Goal: Transaction & Acquisition: Purchase product/service

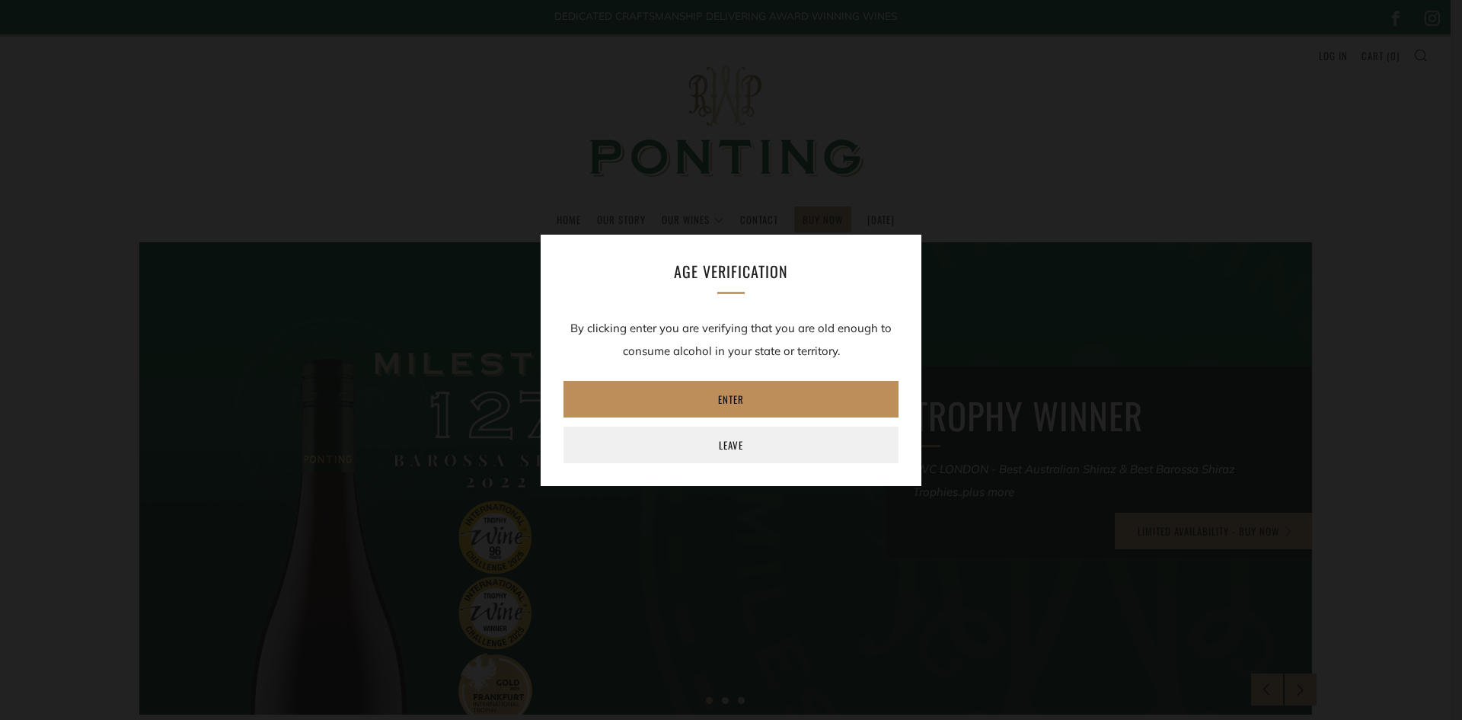
click at [746, 393] on link "Enter" at bounding box center [731, 399] width 335 height 37
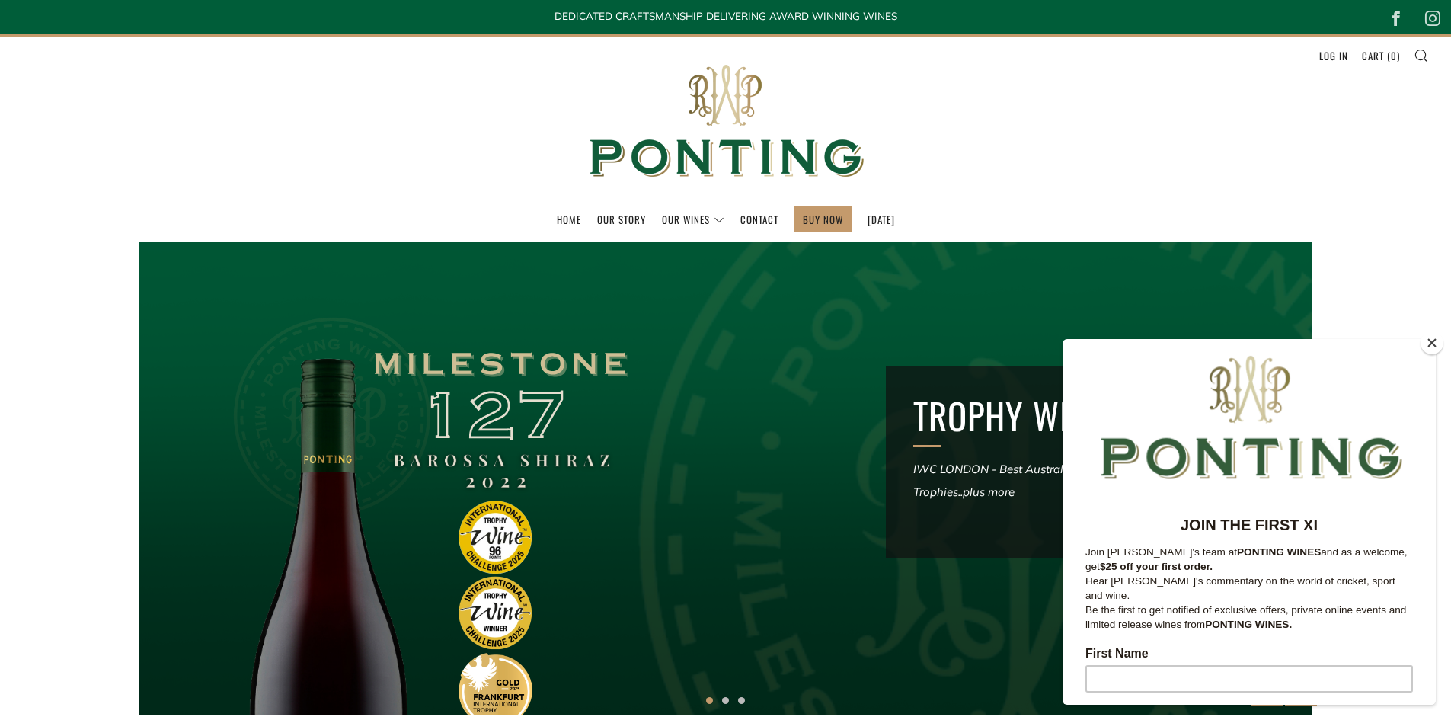
click at [1431, 336] on button "Close" at bounding box center [1432, 342] width 23 height 23
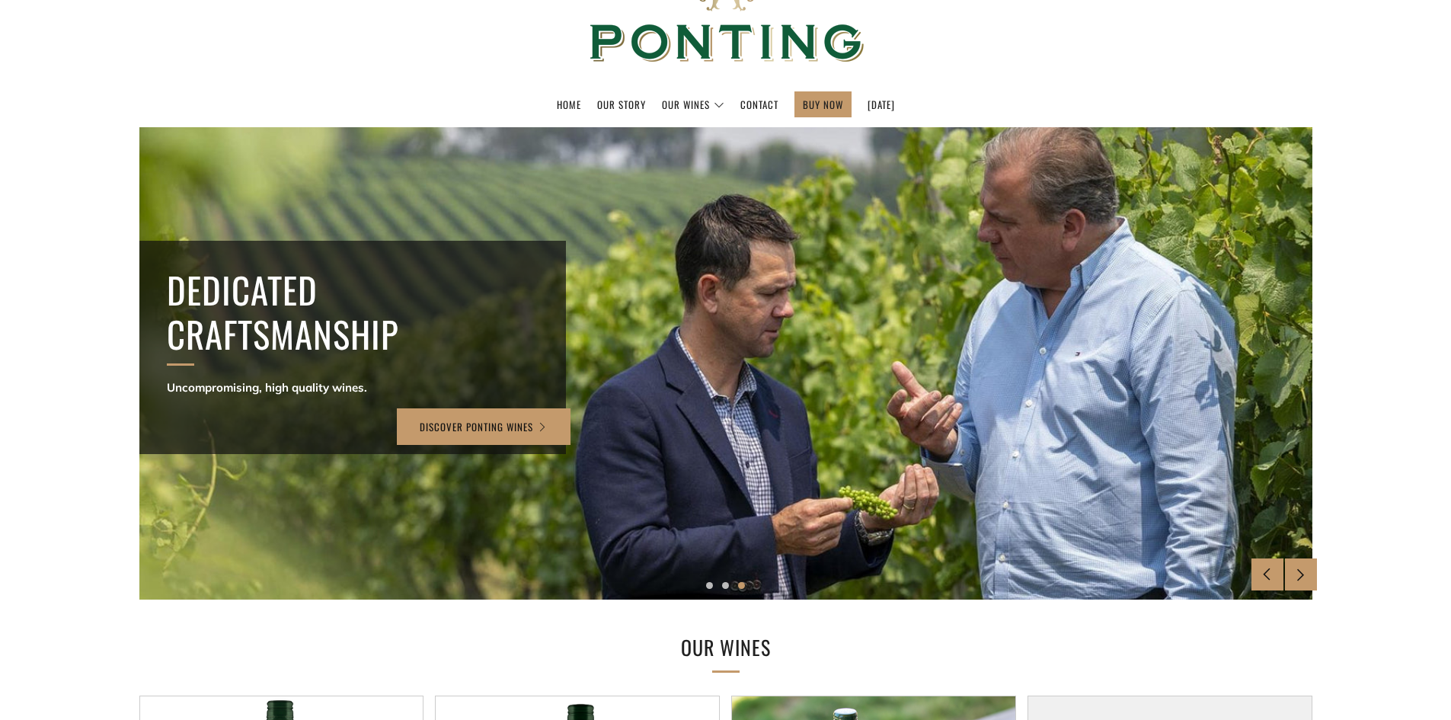
scroll to position [120, 0]
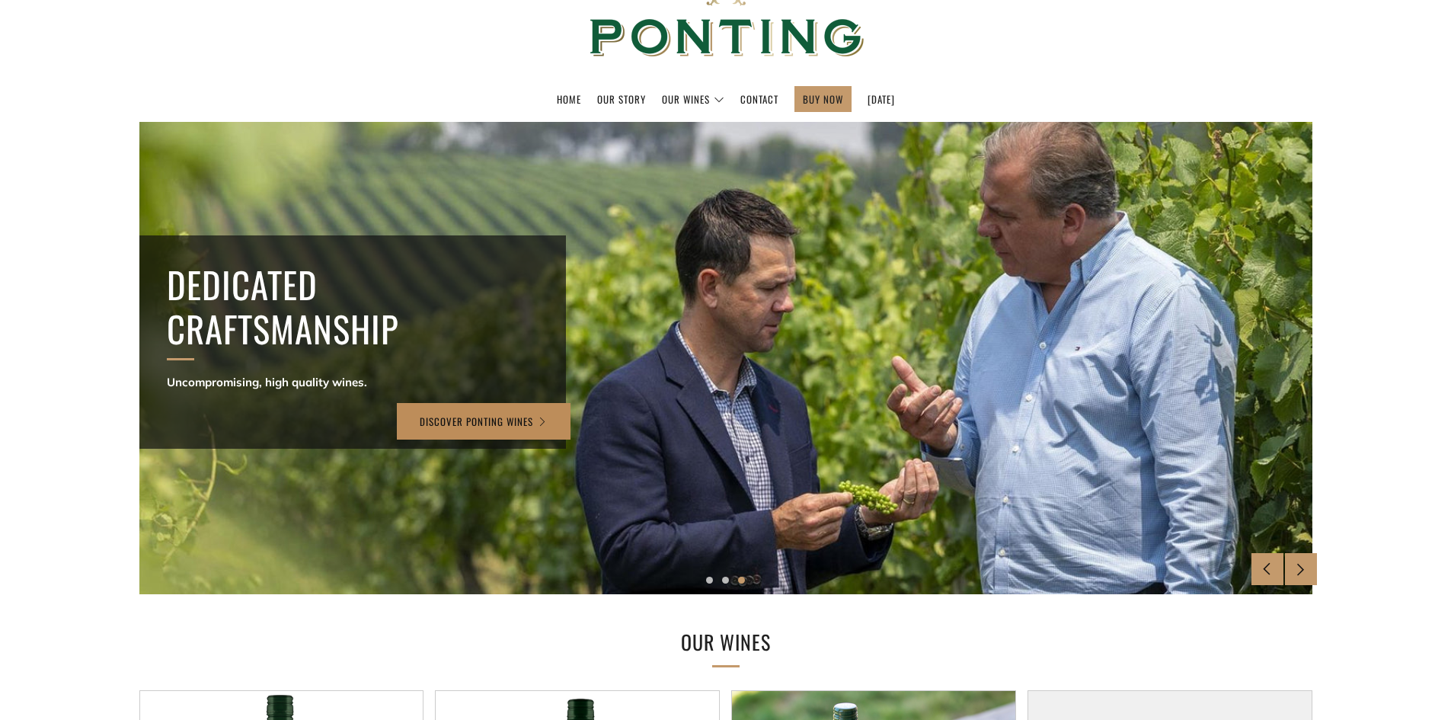
click at [503, 422] on link "Discover Ponting Wines" at bounding box center [484, 421] width 174 height 37
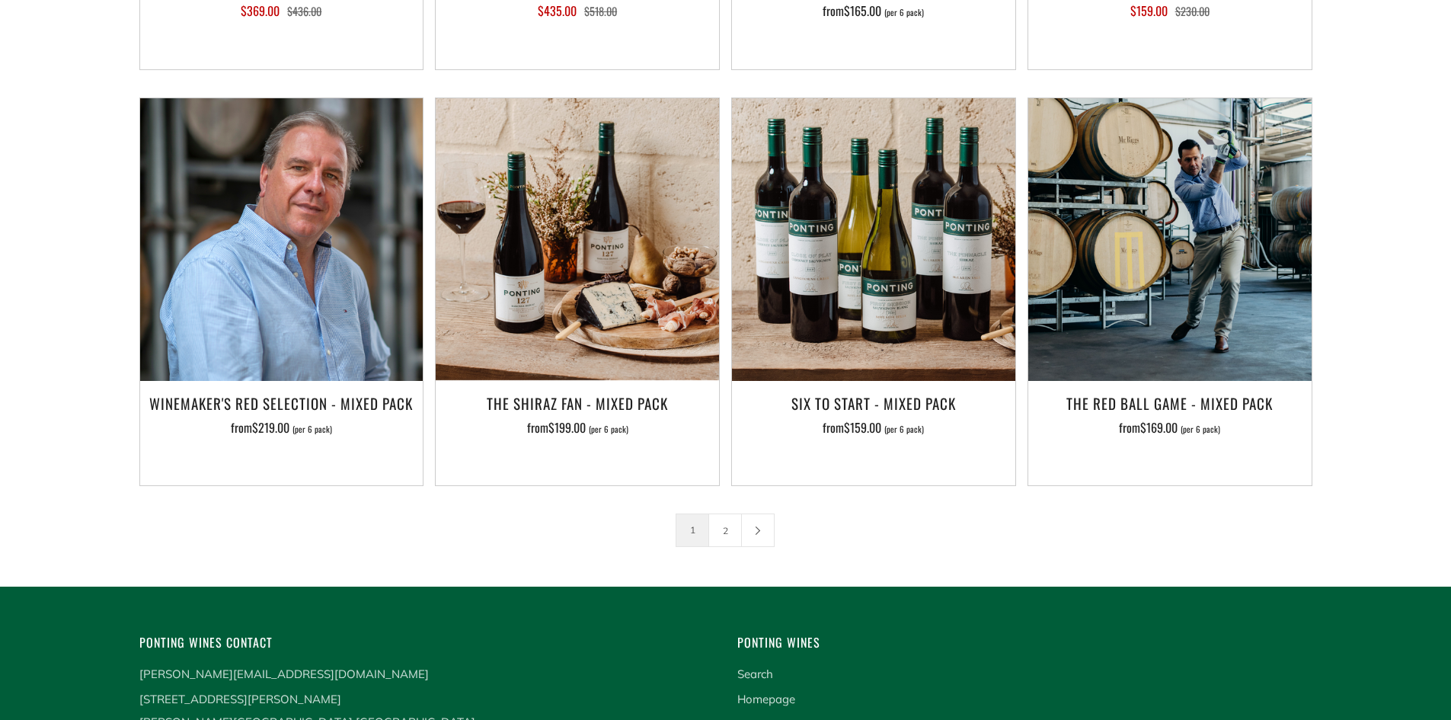
scroll to position [2412, 0]
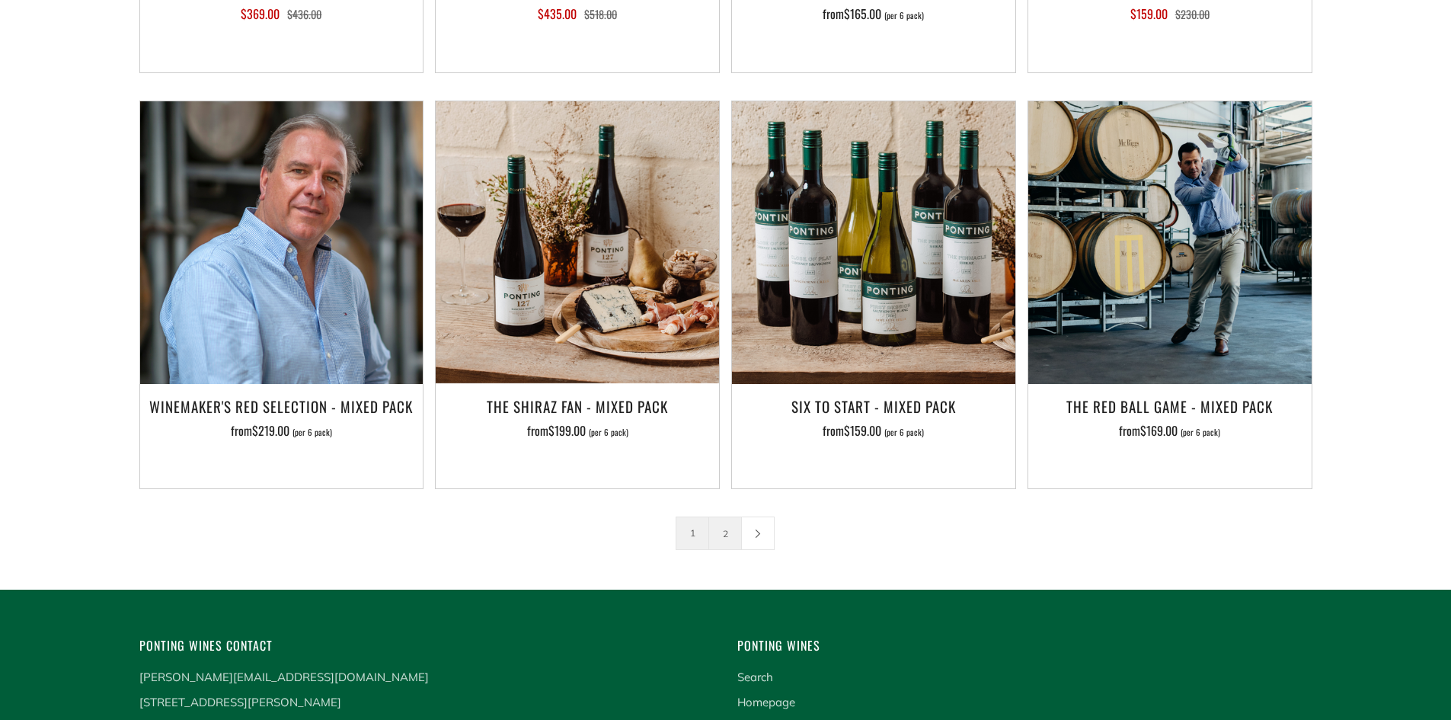
click at [730, 517] on link "2" at bounding box center [725, 533] width 32 height 32
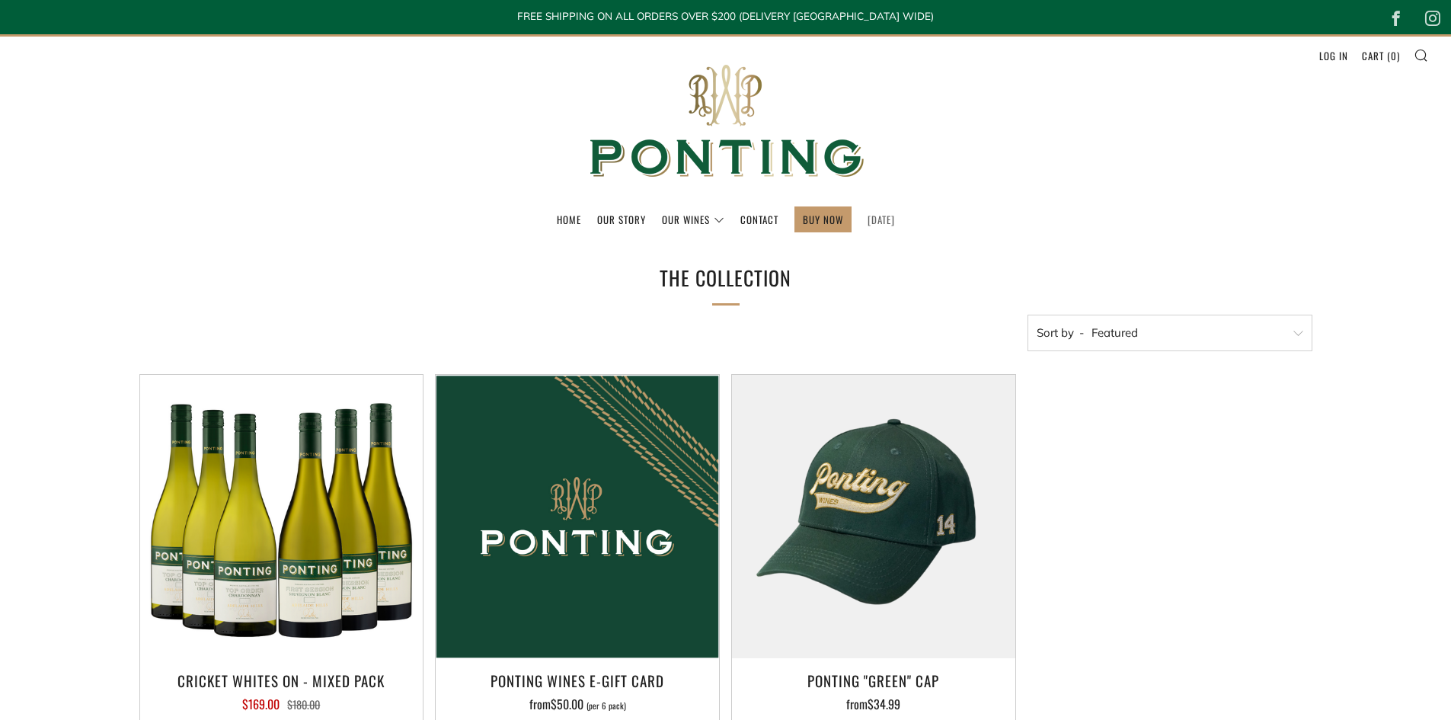
click at [881, 213] on link "[DATE]" at bounding box center [881, 219] width 27 height 24
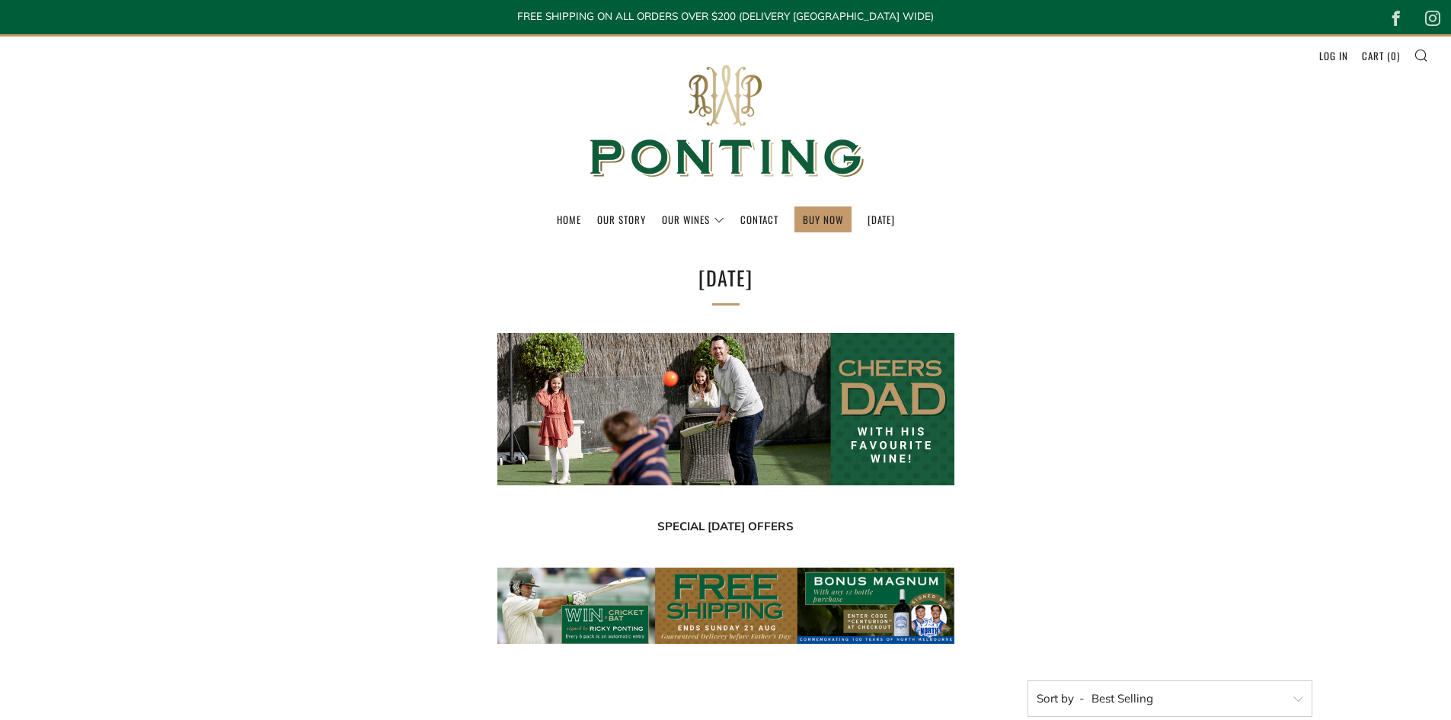
select select "best-selling"
click at [601, 213] on link "Our Story" at bounding box center [621, 219] width 49 height 24
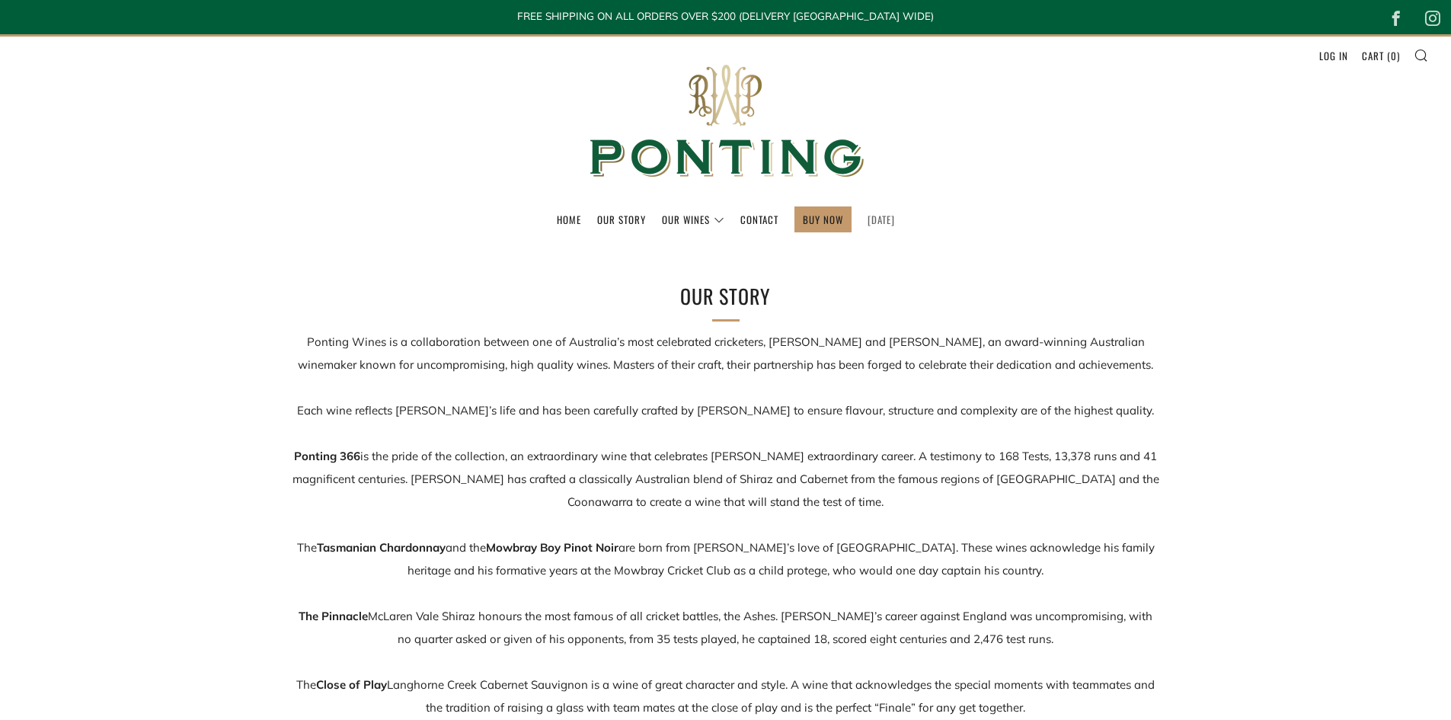
click at [894, 215] on link "[DATE]" at bounding box center [881, 219] width 27 height 24
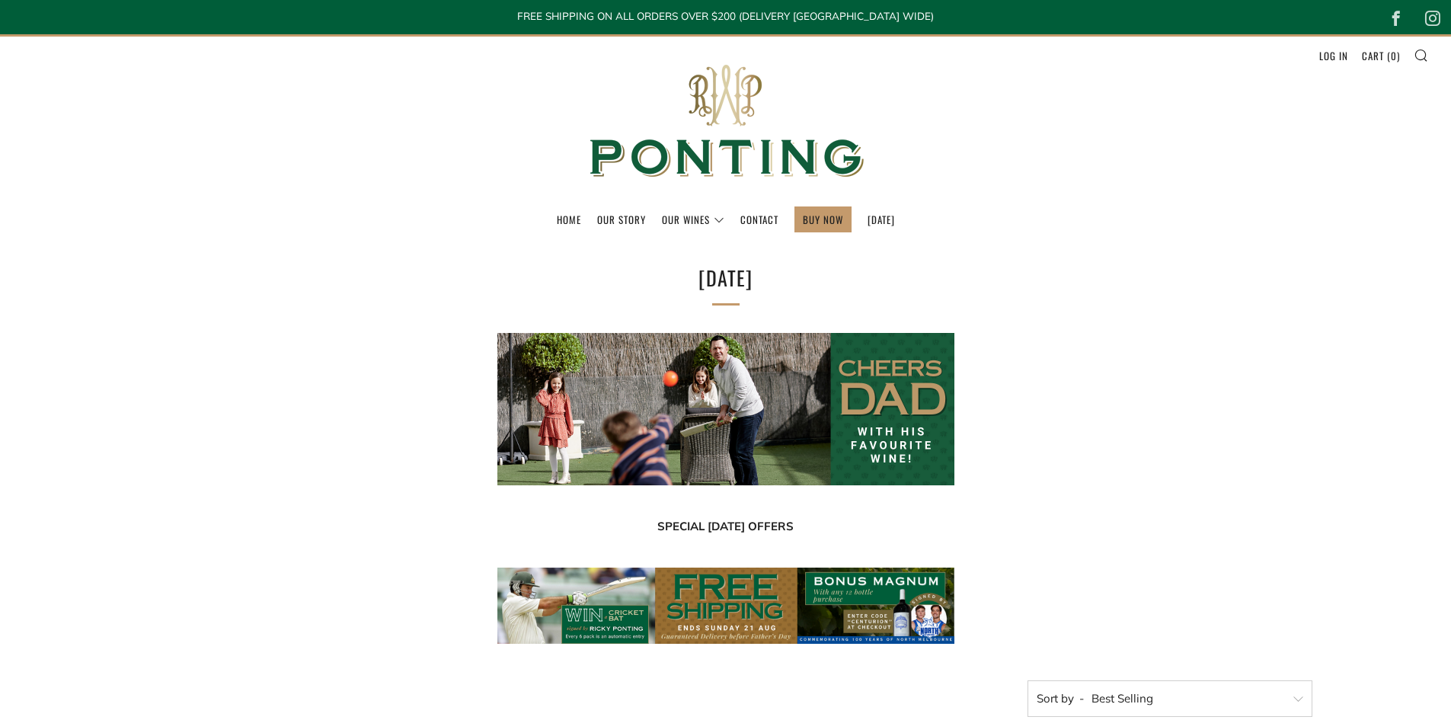
select select "best-selling"
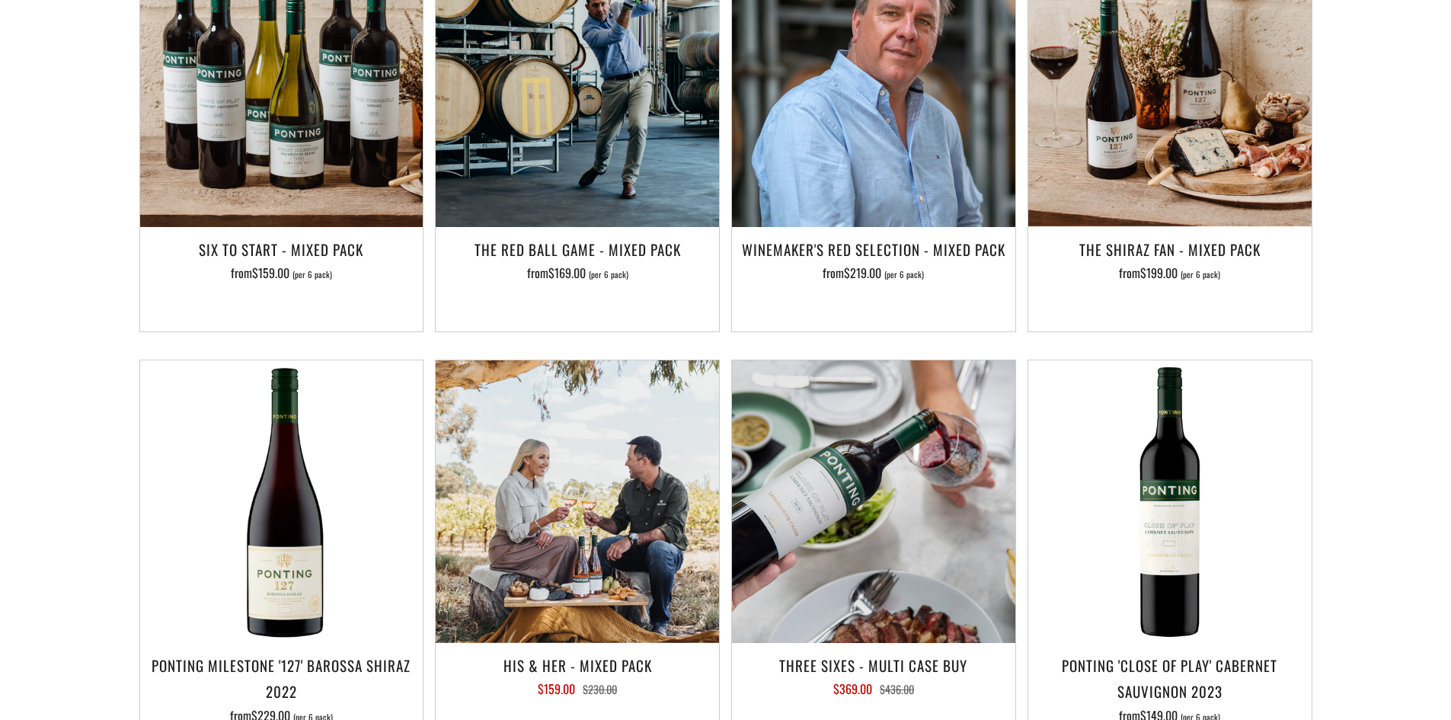
scroll to position [871, 0]
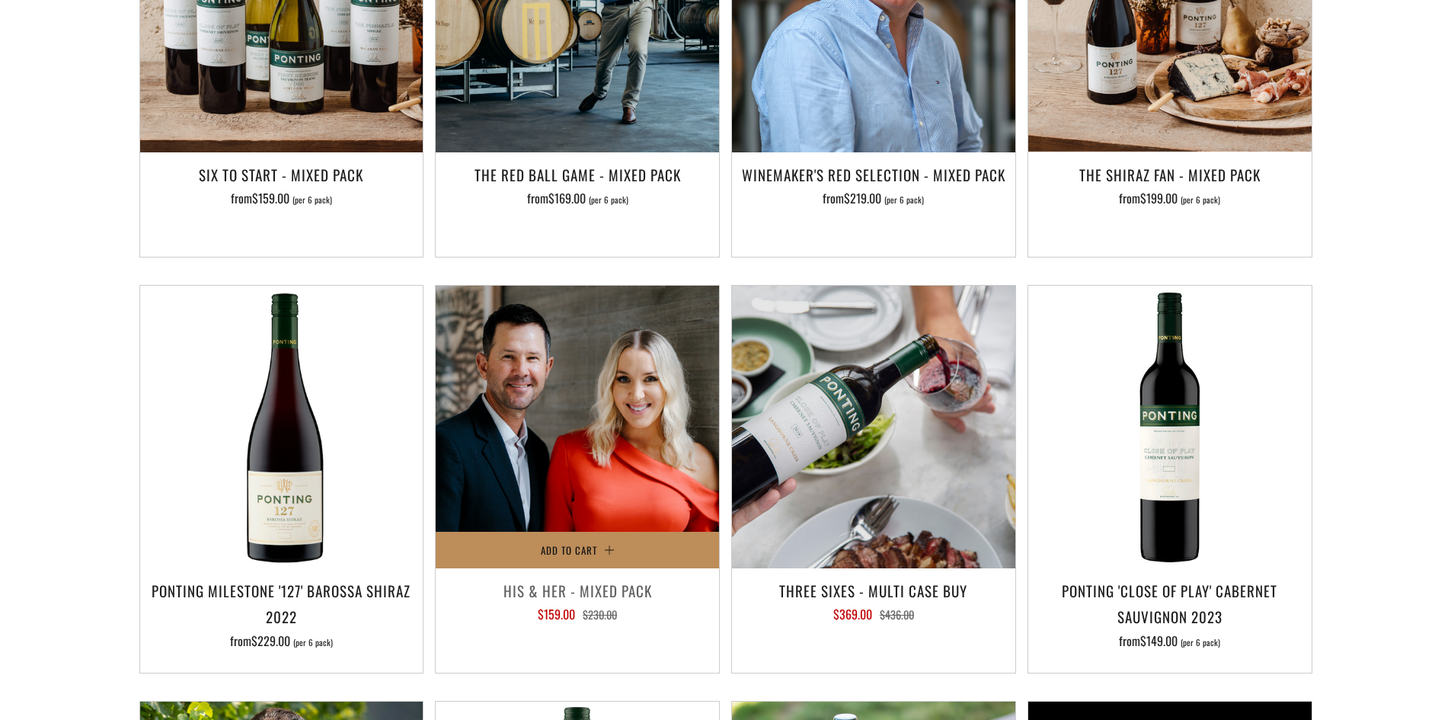
click at [609, 544] on button "Add to Cart" at bounding box center [577, 550] width 283 height 37
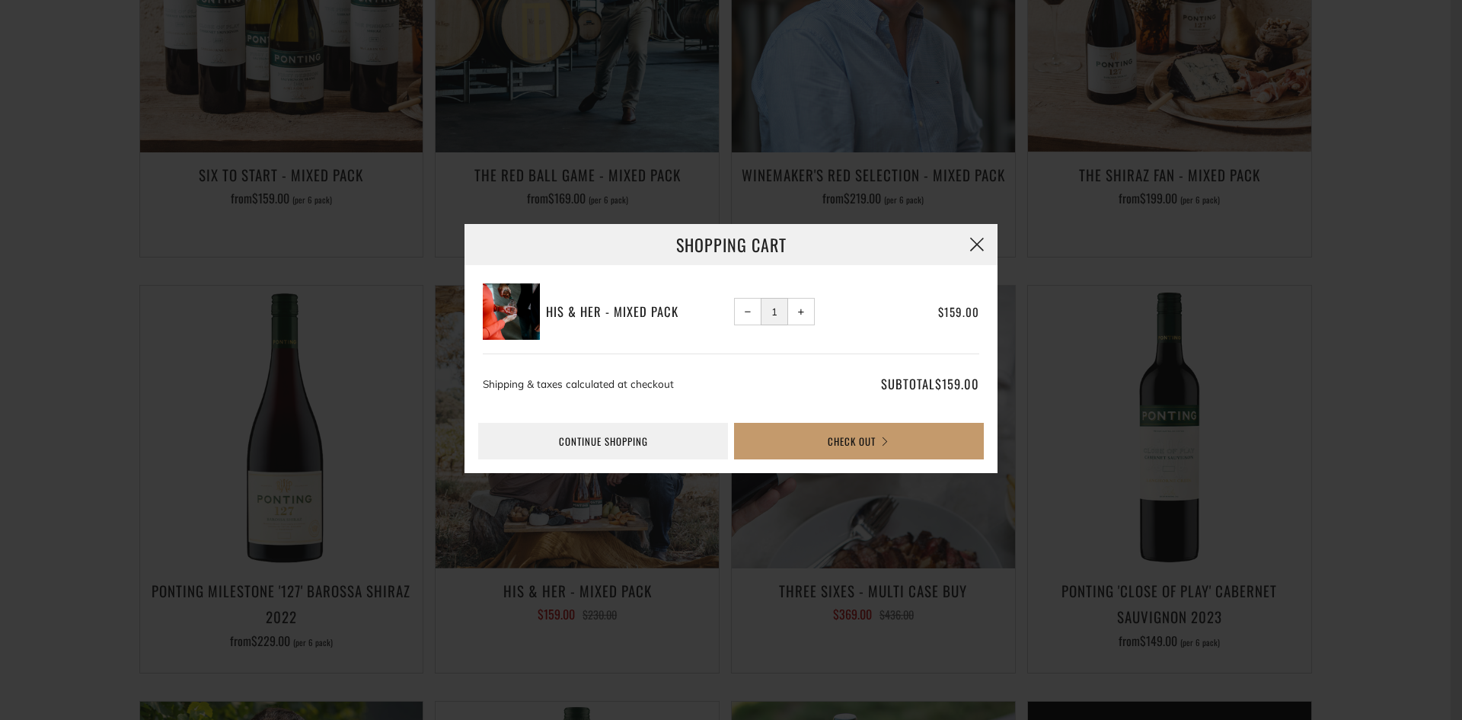
click at [972, 243] on button "button" at bounding box center [977, 244] width 41 height 41
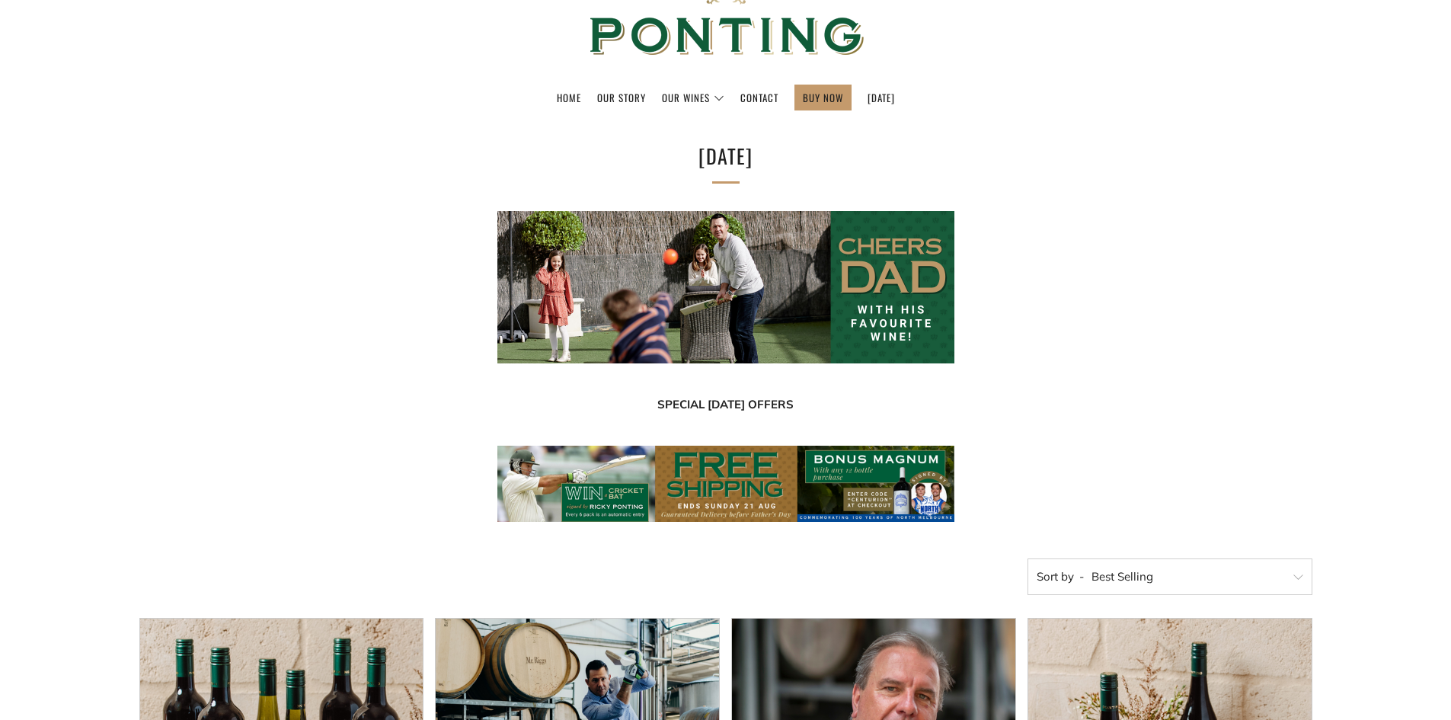
scroll to position [53, 0]
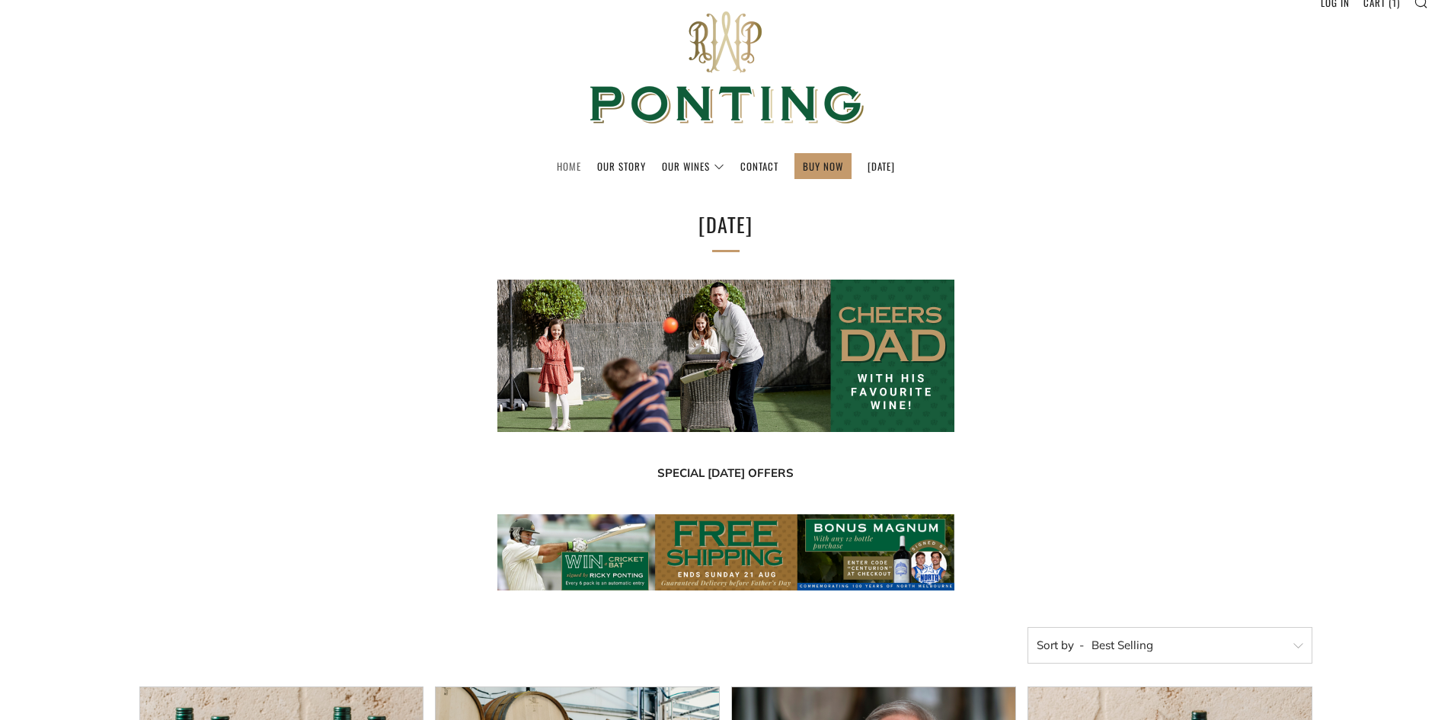
click at [557, 157] on link "Home" at bounding box center [569, 166] width 24 height 24
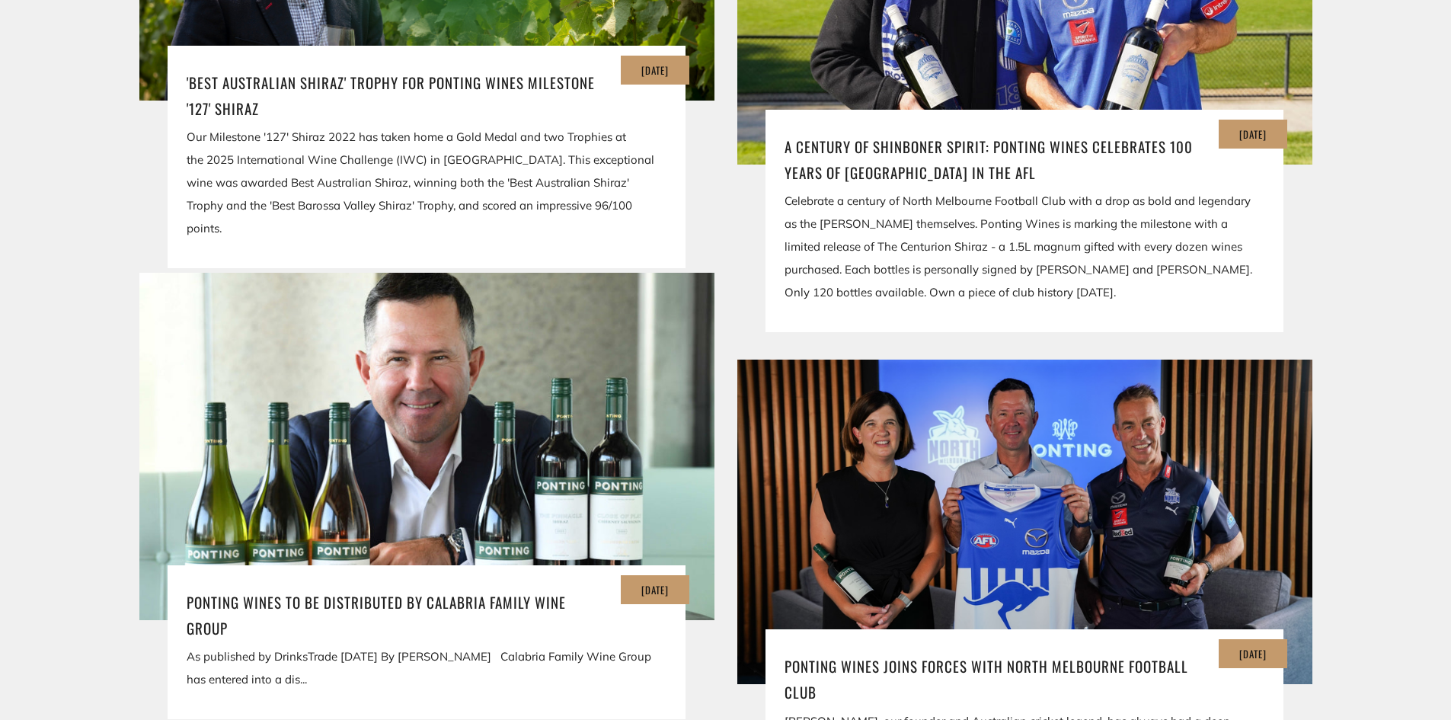
scroll to position [3014, 0]
